Goal: Information Seeking & Learning: Learn about a topic

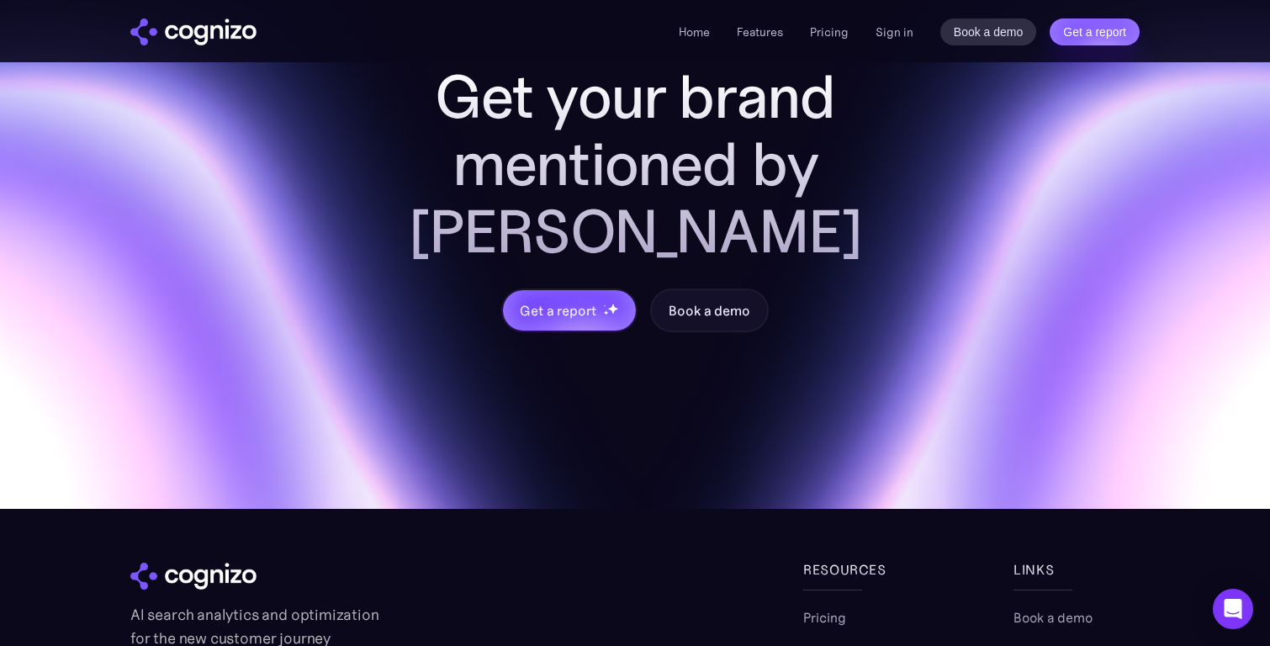
scroll to position [6653, 0]
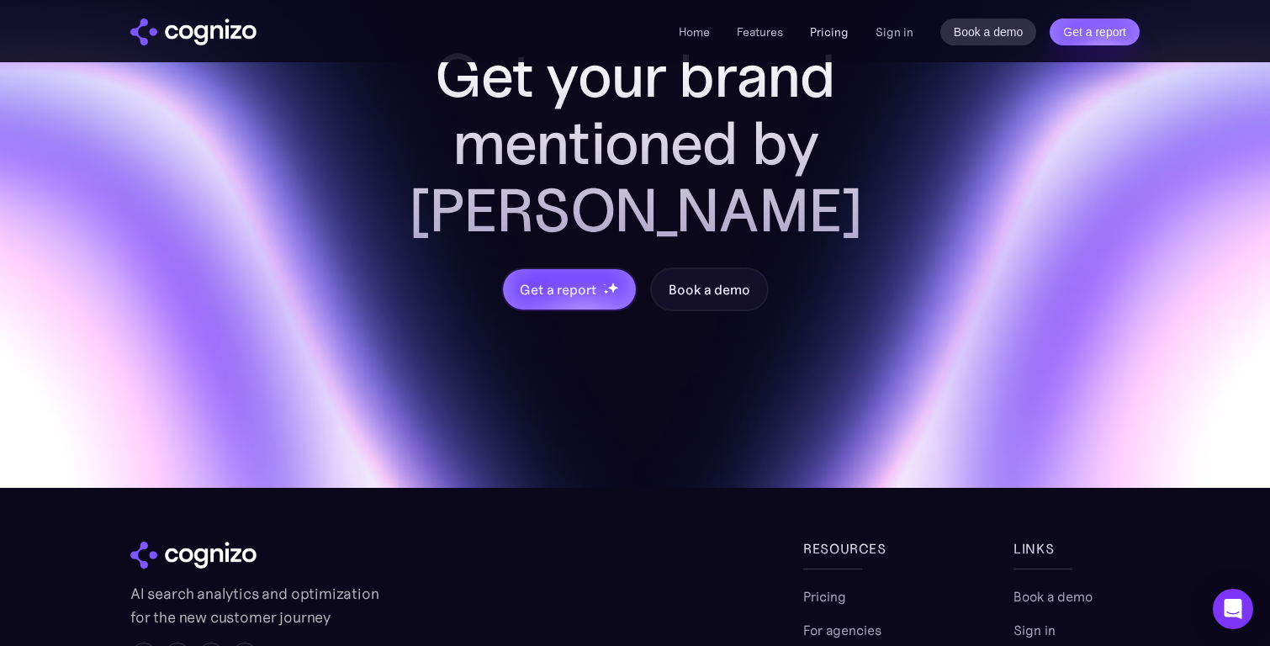
click at [846, 27] on link "Pricing" at bounding box center [829, 31] width 39 height 15
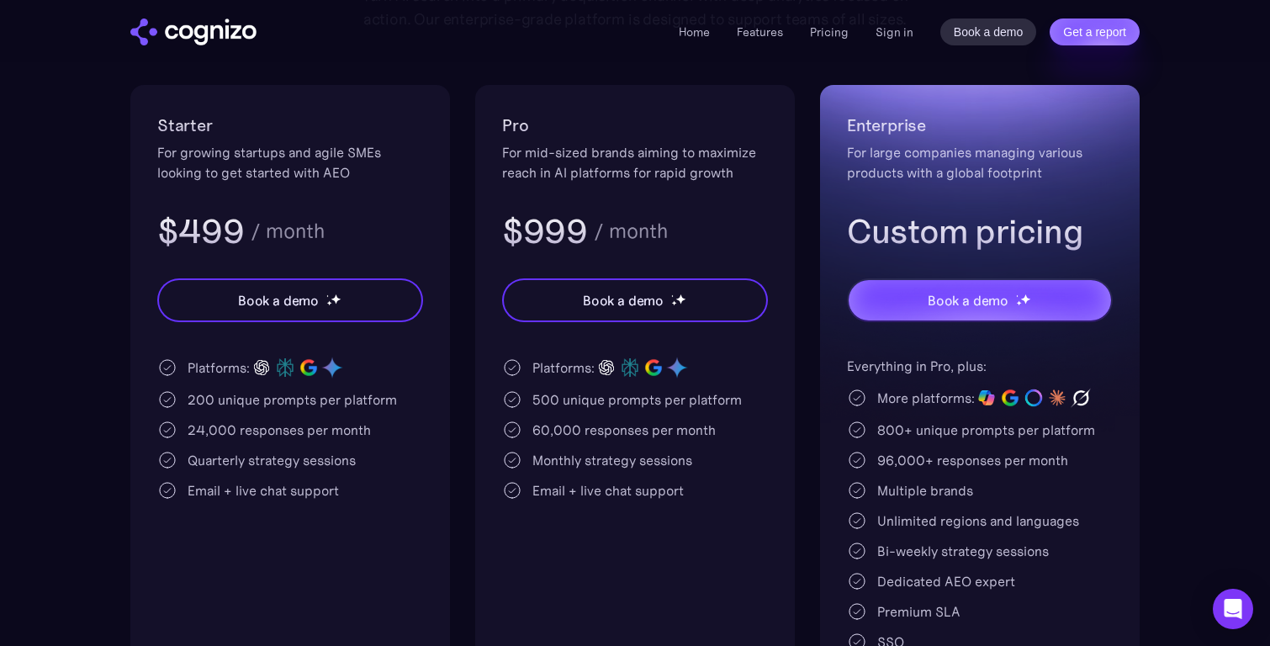
scroll to position [320, 0]
drag, startPoint x: 357, startPoint y: 174, endPoint x: 337, endPoint y: 174, distance: 19.3
click at [350, 174] on div "For growing startups and agile SMEs looking to get started with AEO" at bounding box center [290, 161] width 266 height 40
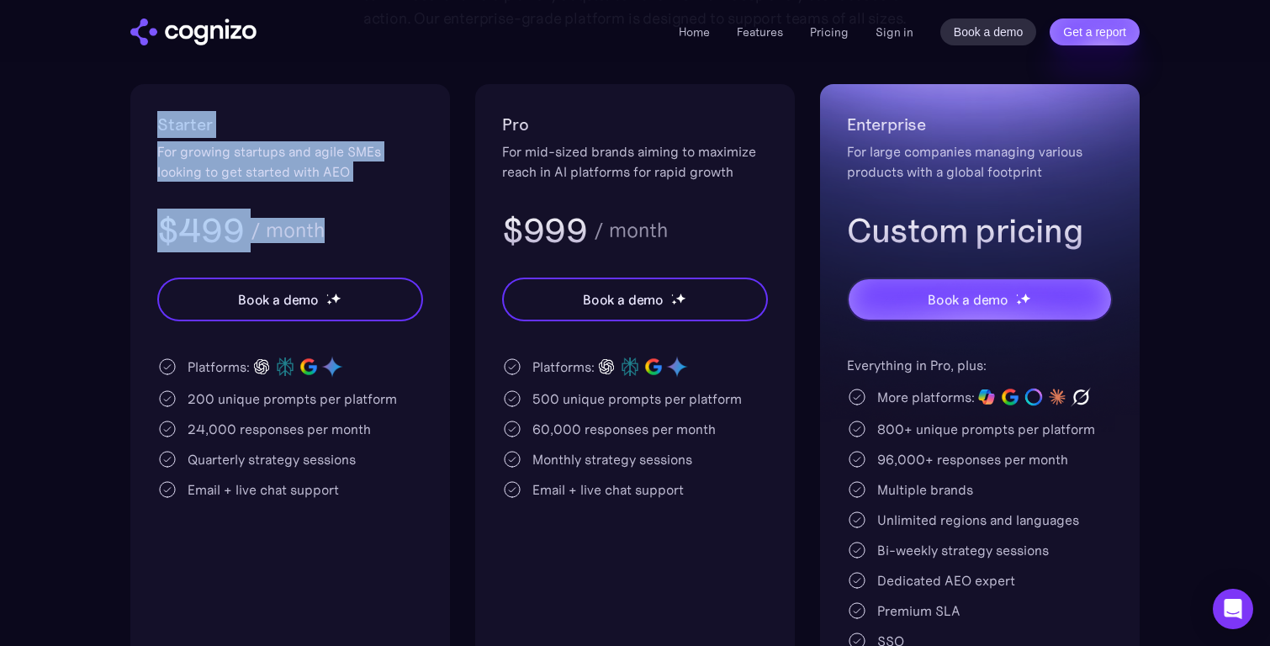
drag, startPoint x: 330, startPoint y: 230, endPoint x: 151, endPoint y: 124, distance: 208.4
click at [151, 124] on div "Starter For growing startups and agile SMEs looking to get started with AEO $49…" at bounding box center [290, 392] width 320 height 617
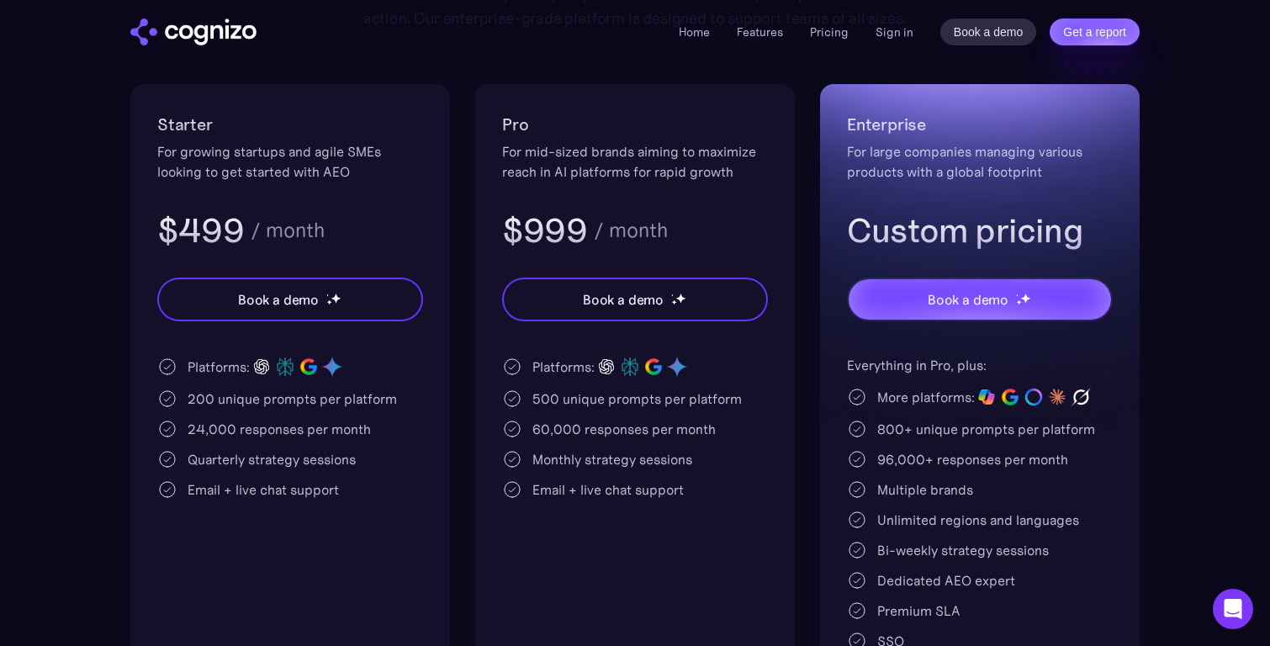
click at [324, 246] on div "$499 / month" at bounding box center [290, 231] width 266 height 44
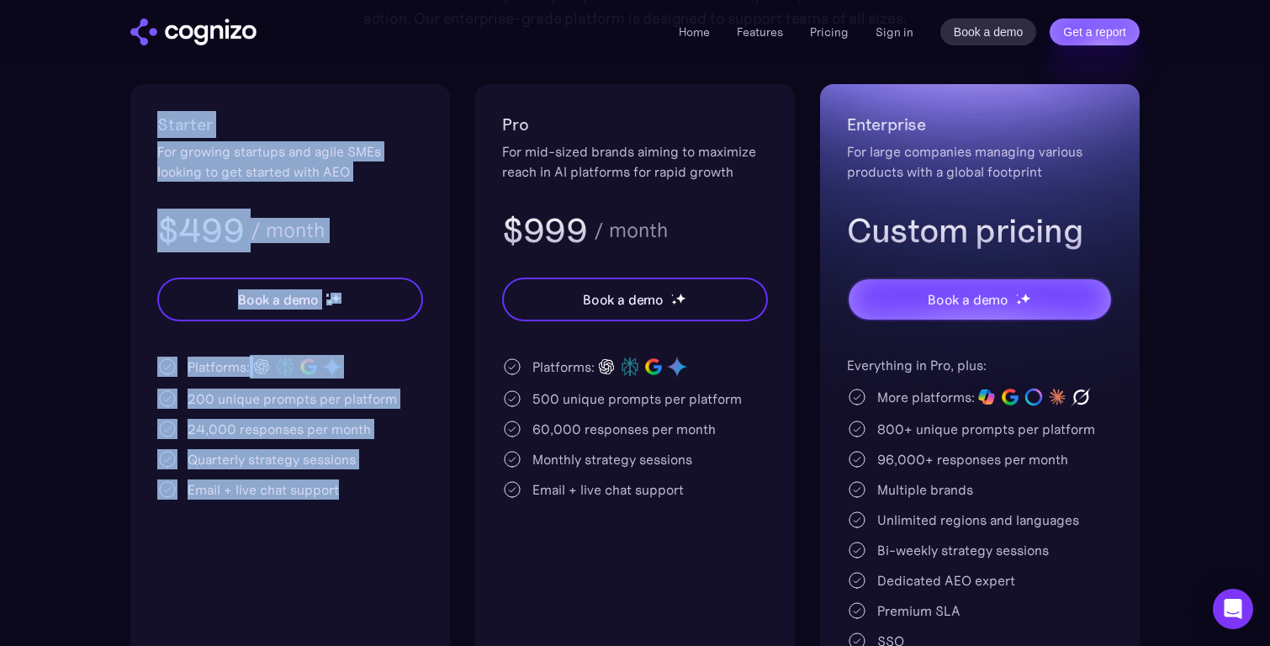
drag, startPoint x: 369, startPoint y: 501, endPoint x: 149, endPoint y: 125, distance: 435.7
click at [149, 124] on div "Starter For growing startups and agile SMEs looking to get started with AEO $49…" at bounding box center [290, 392] width 320 height 617
copy div "Starter For growing startups and agile SMEs looking to get started with AEO $49…"
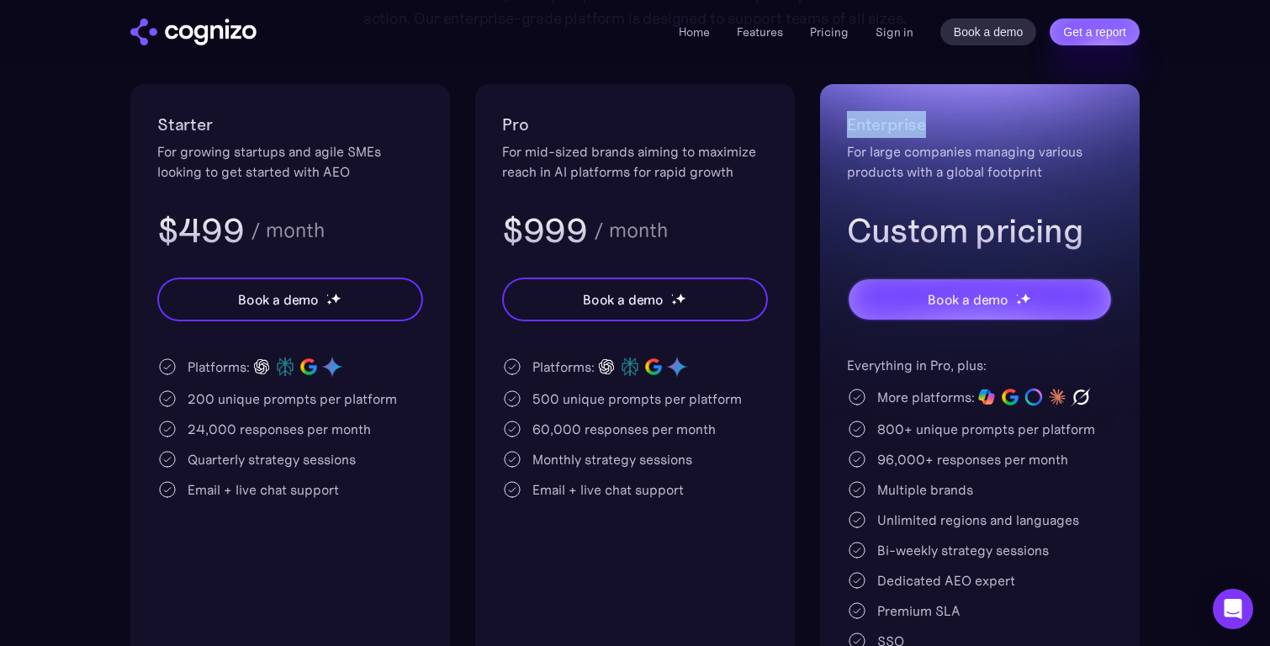
drag, startPoint x: 933, startPoint y: 125, endPoint x: 841, endPoint y: 124, distance: 92.5
click at [842, 124] on div "Enterprise For large companies managing various products with a global footprin…" at bounding box center [980, 392] width 320 height 617
copy h2 "Enterprise"
click at [1055, 175] on div "For large companies managing various products with a global footprint" at bounding box center [980, 161] width 266 height 40
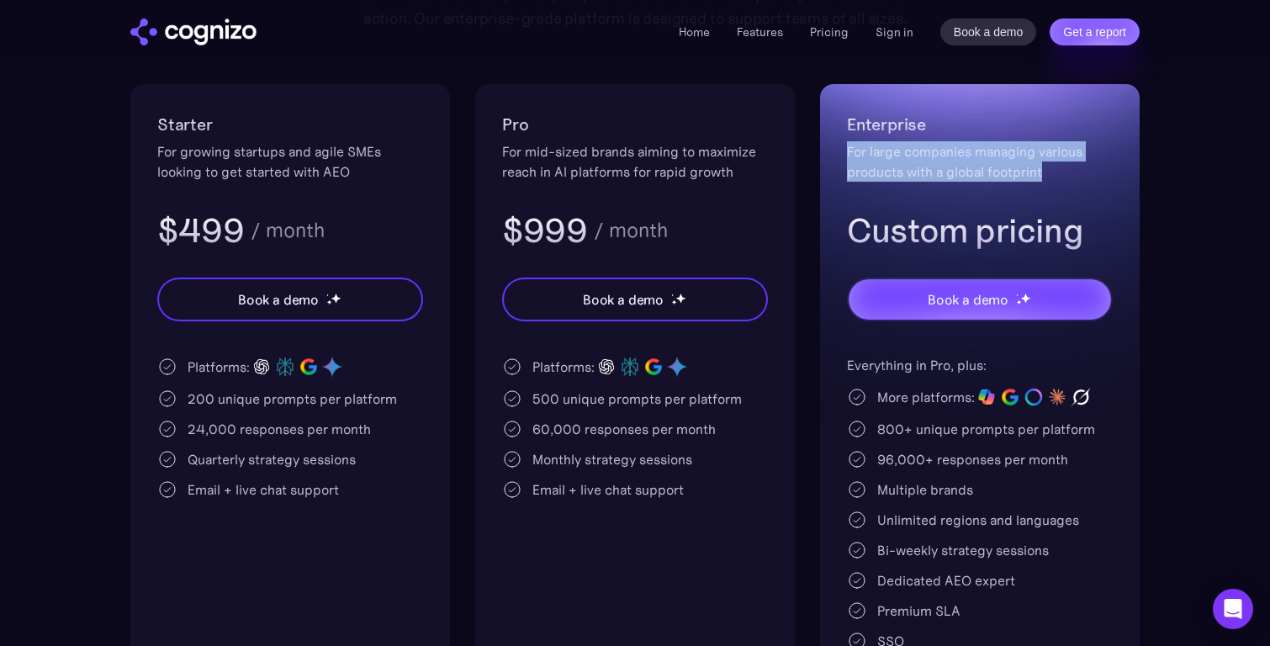
drag, startPoint x: 1055, startPoint y: 175, endPoint x: 846, endPoint y: 155, distance: 210.4
click at [846, 155] on div "Enterprise For large companies managing various products with a global footprin…" at bounding box center [980, 392] width 320 height 617
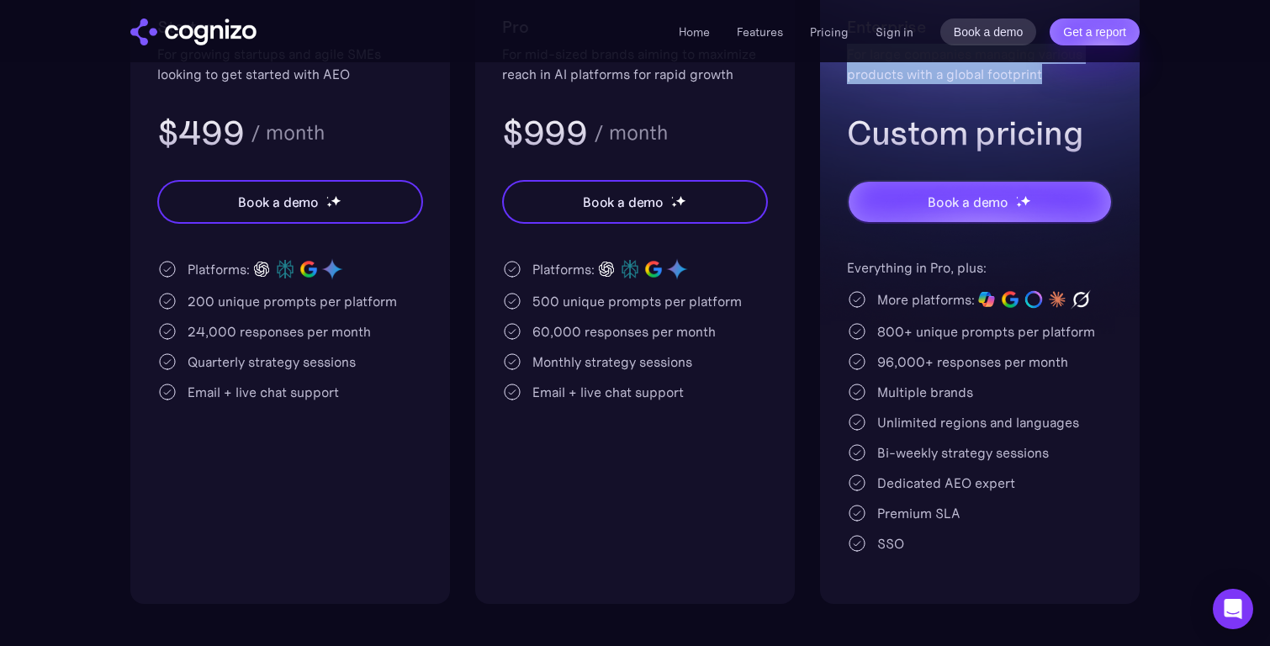
scroll to position [401, 0]
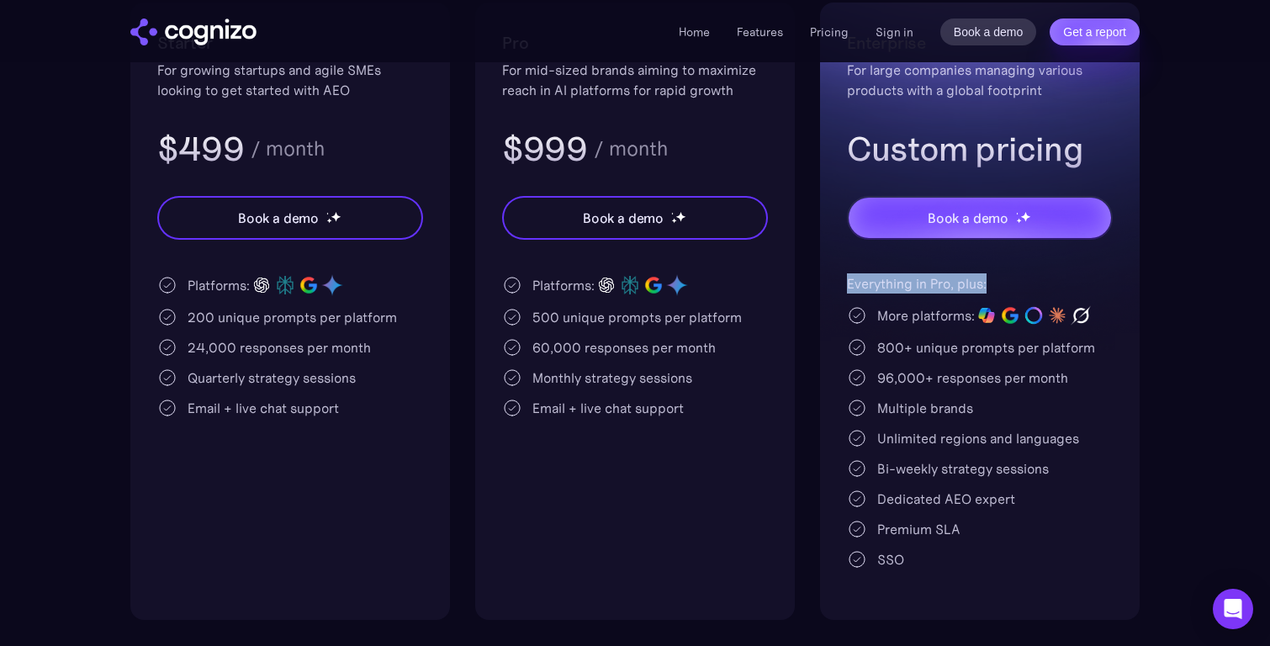
drag, startPoint x: 993, startPoint y: 282, endPoint x: 842, endPoint y: 282, distance: 151.4
click at [842, 282] on div "Enterprise For large companies managing various products with a global footprin…" at bounding box center [980, 311] width 320 height 617
copy div "Everything in Pro, plus:"
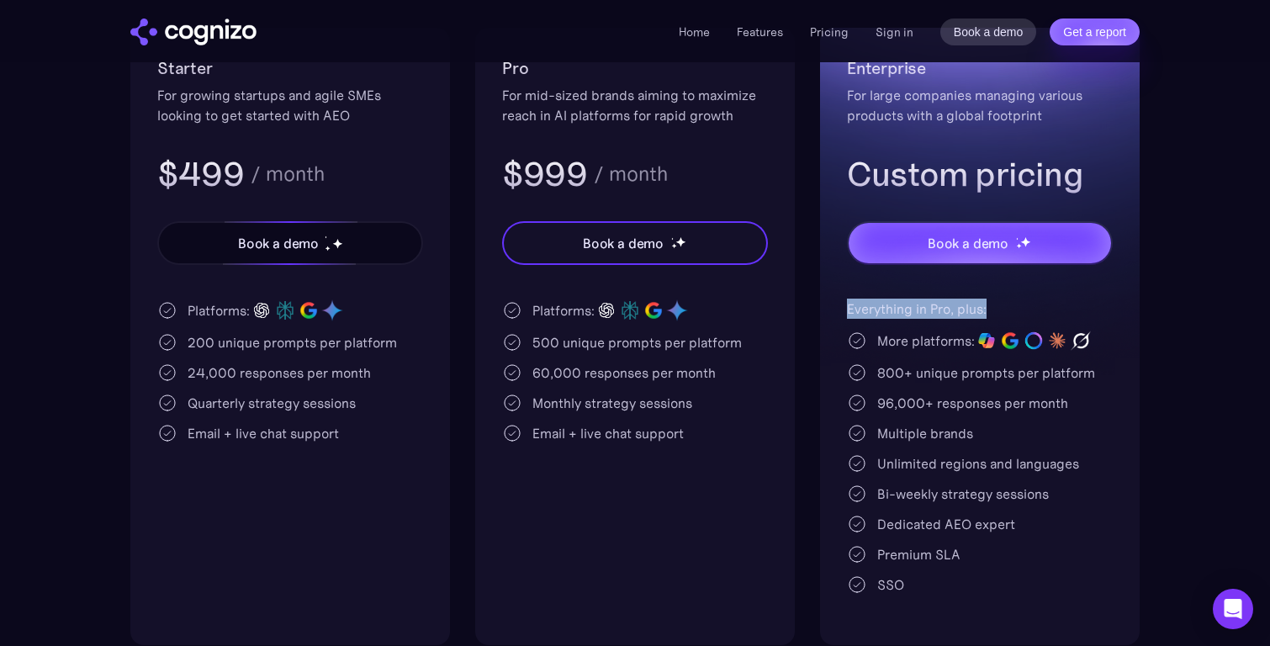
scroll to position [390, 0]
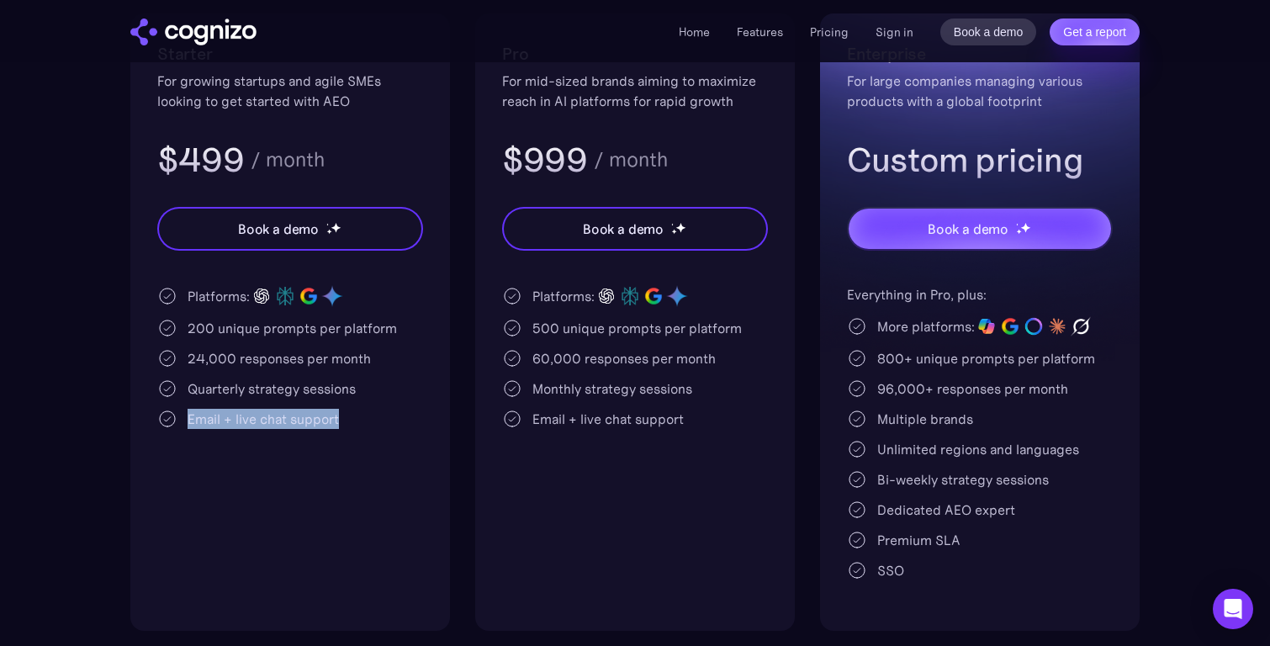
drag, startPoint x: 369, startPoint y: 418, endPoint x: 188, endPoint y: 420, distance: 180.8
click at [188, 420] on div "Email + live chat support" at bounding box center [290, 419] width 266 height 20
copy div "Email + live chat support"
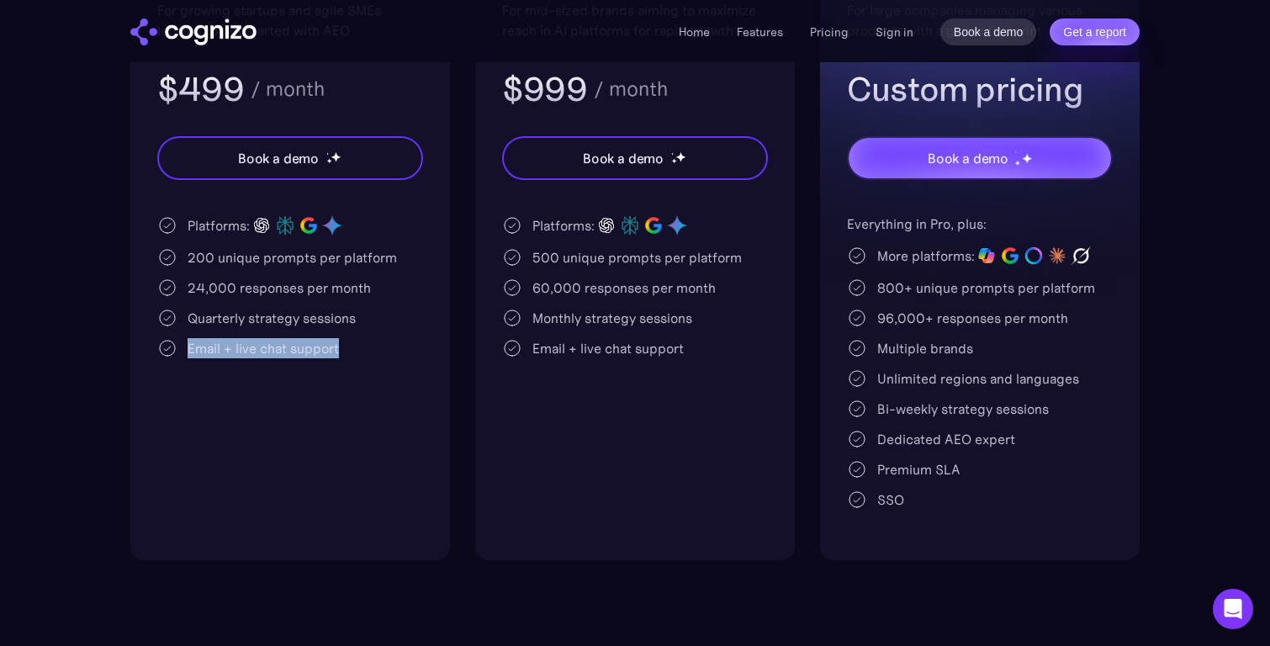
scroll to position [464, 0]
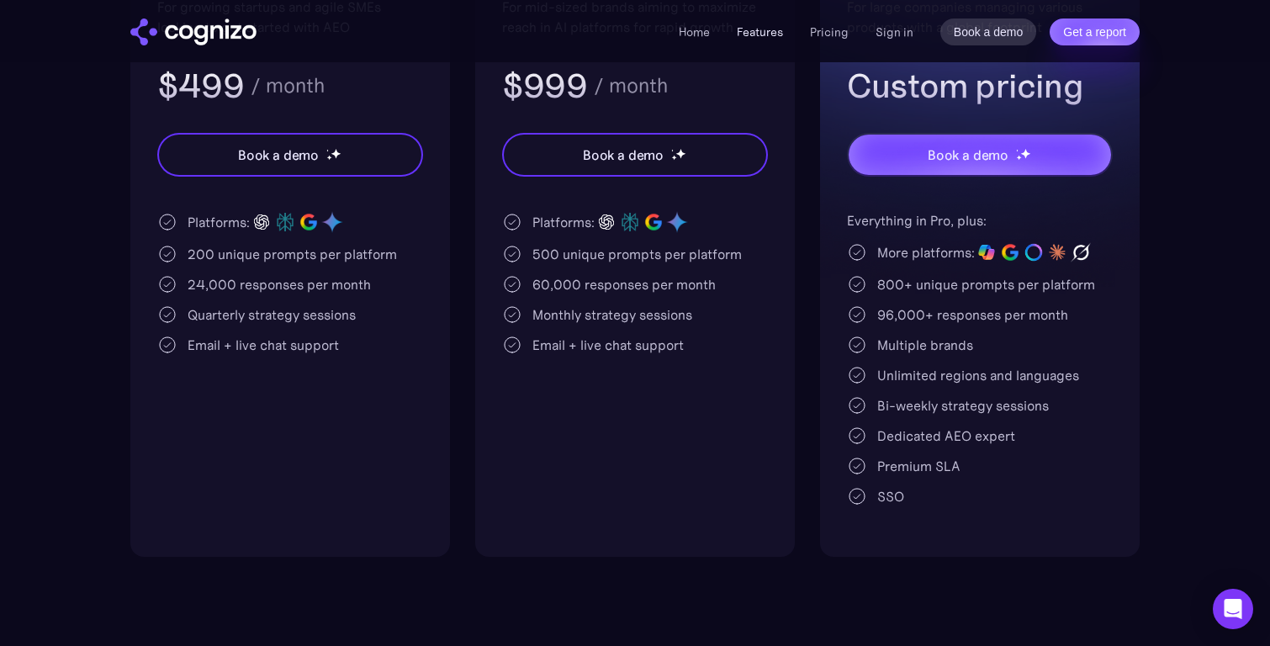
click at [772, 34] on link "Features" at bounding box center [760, 31] width 46 height 15
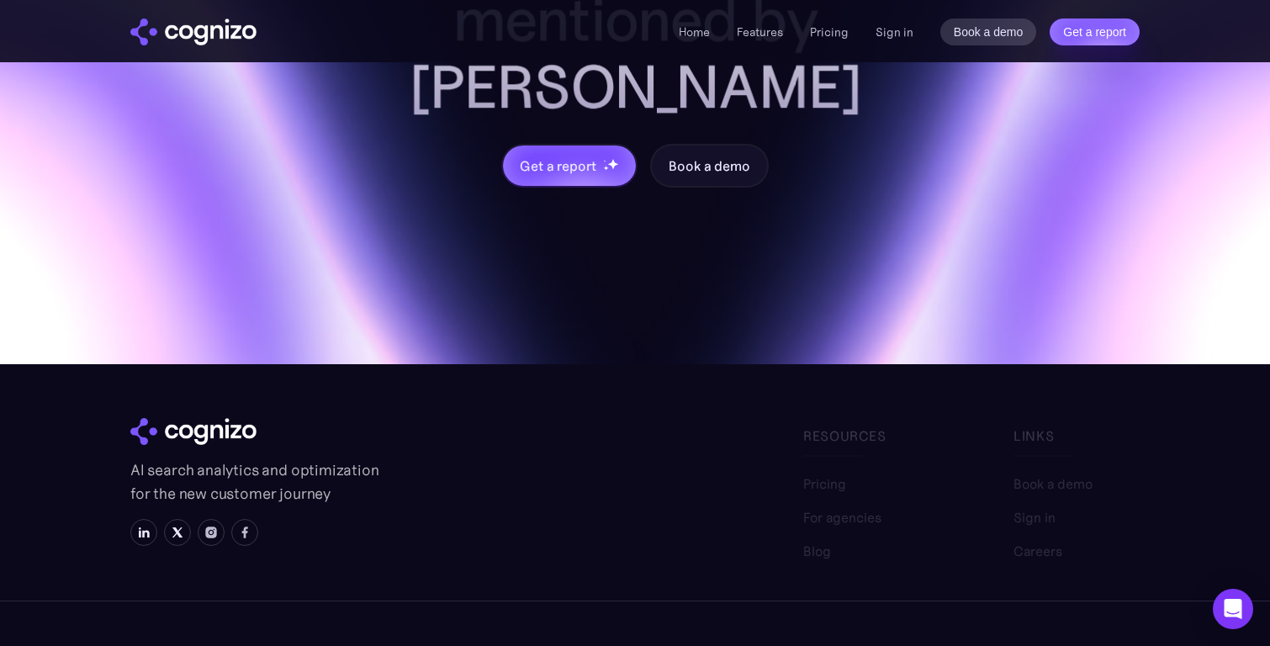
scroll to position [6772, 0]
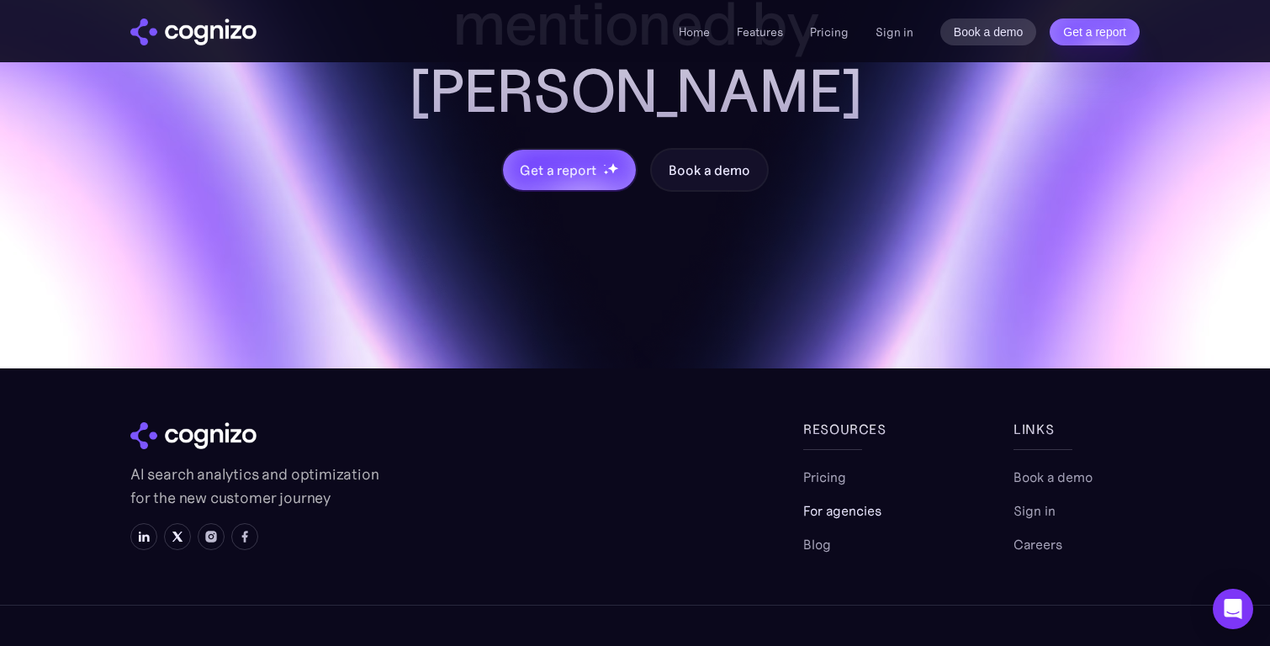
click at [860, 500] on link "For agencies" at bounding box center [842, 510] width 78 height 20
